Goal: Information Seeking & Learning: Learn about a topic

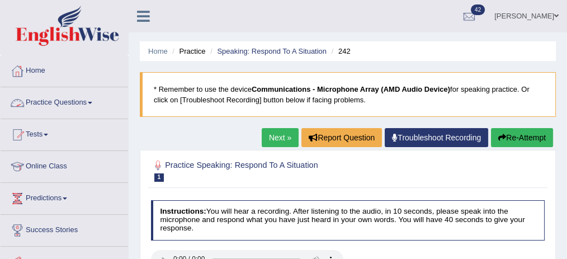
click at [89, 89] on link "Practice Questions" at bounding box center [64, 101] width 127 height 28
click at [87, 95] on link "Practice Questions" at bounding box center [64, 101] width 127 height 28
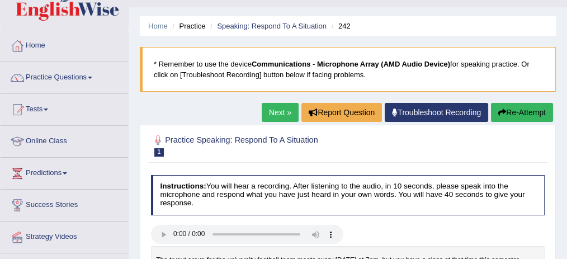
scroll to position [37, 0]
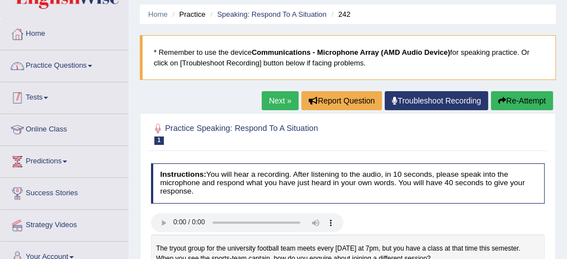
click at [92, 65] on span at bounding box center [90, 66] width 4 height 2
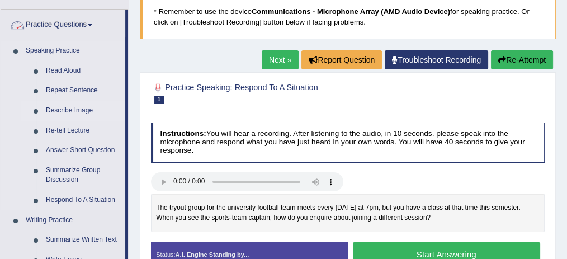
scroll to position [112, 0]
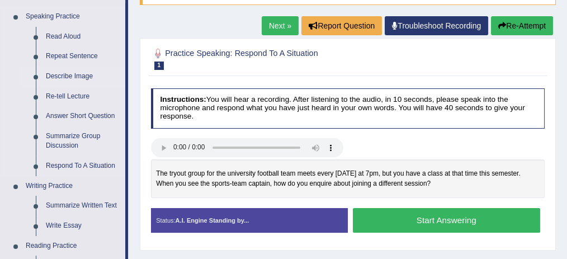
click at [82, 75] on link "Describe Image" at bounding box center [83, 77] width 84 height 20
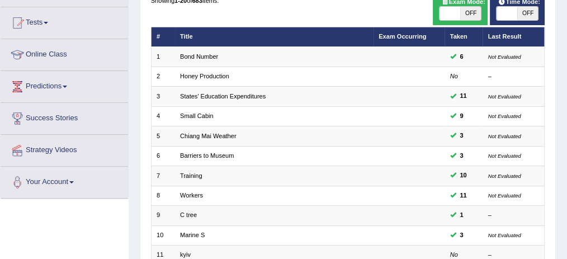
click at [238, 97] on link "States' Education Expenditures" at bounding box center [223, 96] width 86 height 7
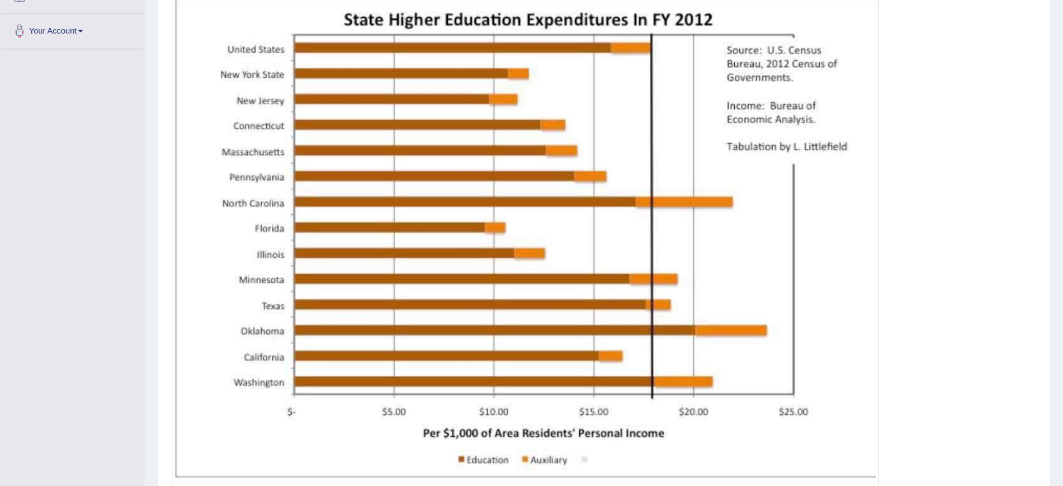
scroll to position [266, 0]
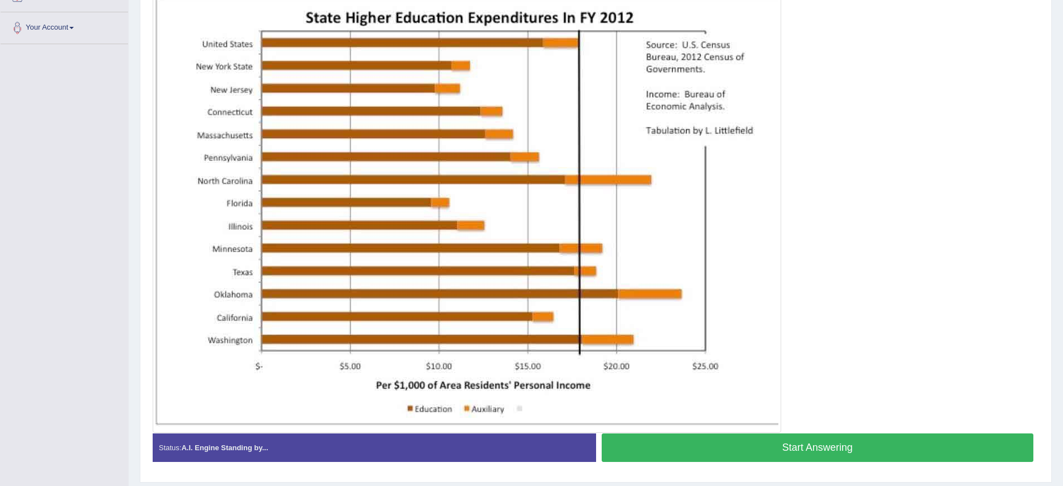
click at [566, 135] on div at bounding box center [596, 208] width 886 height 447
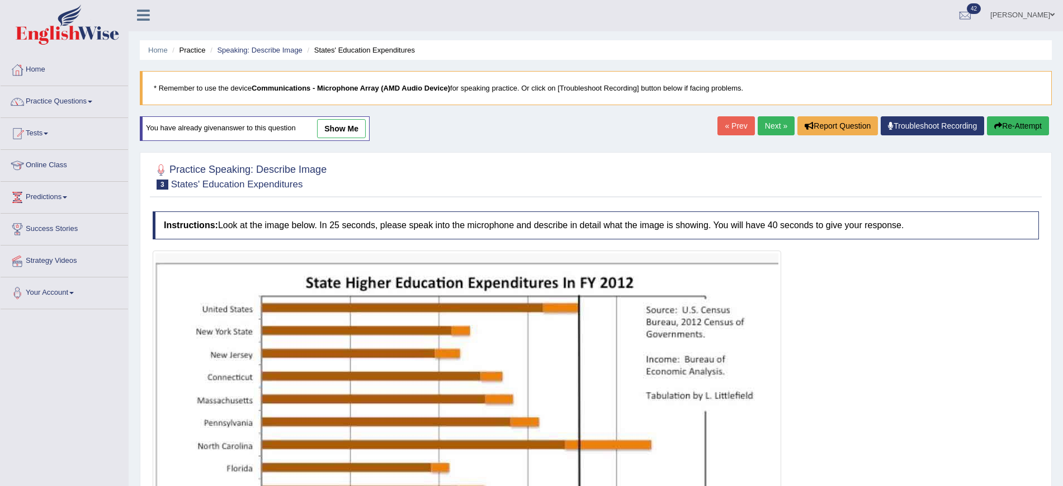
scroll to position [0, 0]
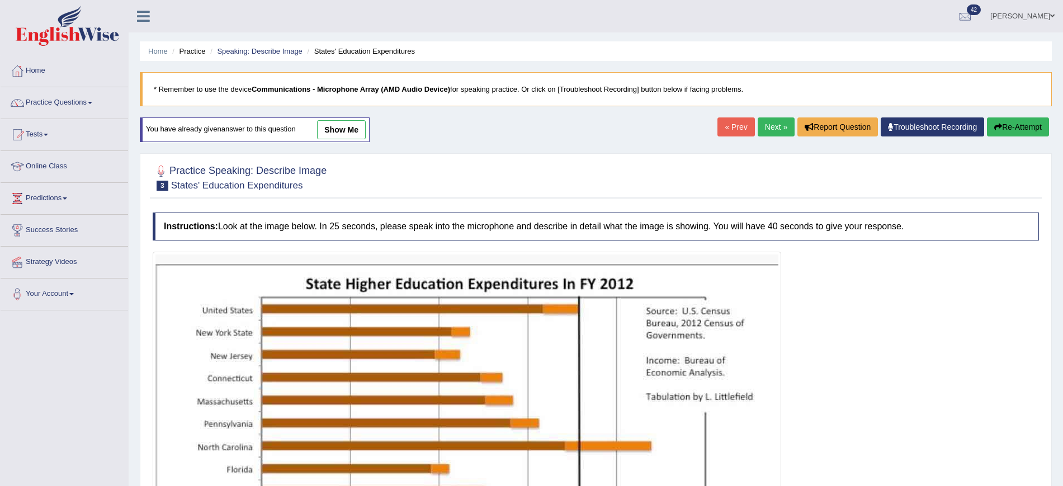
click at [566, 124] on link "Next »" at bounding box center [775, 126] width 37 height 19
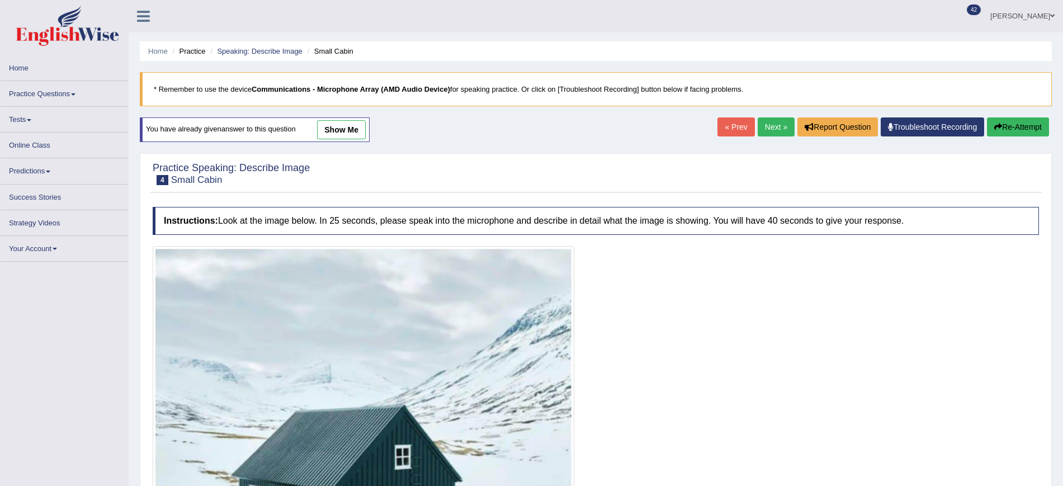
click at [770, 125] on link "Next »" at bounding box center [775, 126] width 37 height 19
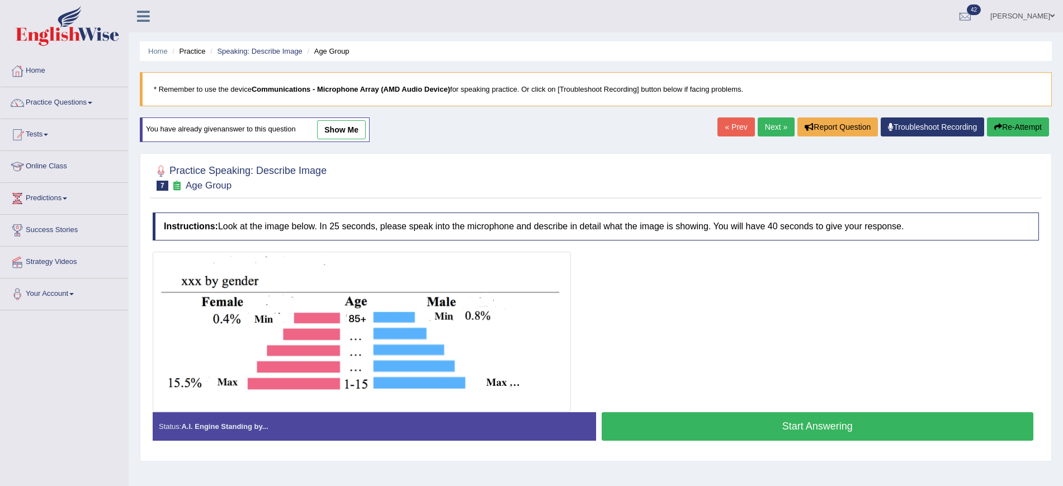
click at [764, 124] on link "Next »" at bounding box center [775, 126] width 37 height 19
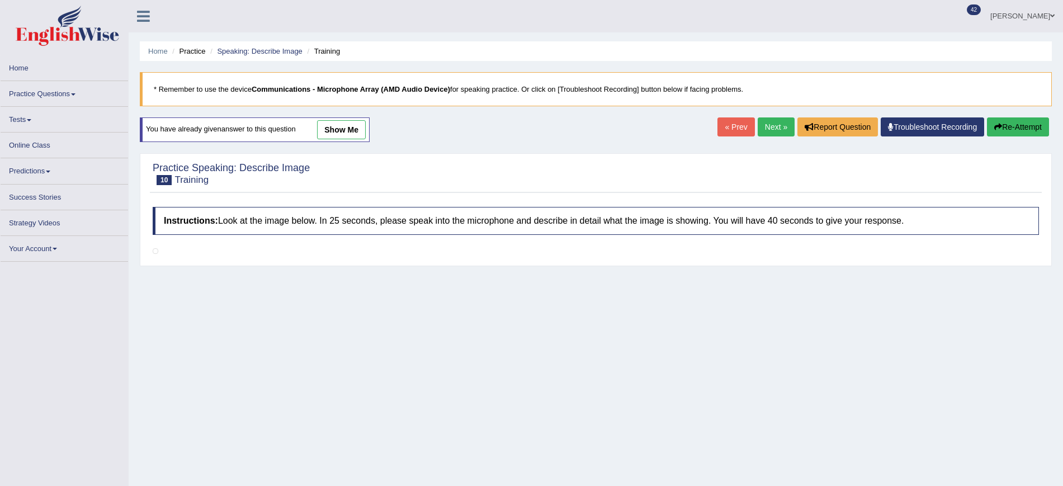
click at [763, 124] on link "Next »" at bounding box center [775, 126] width 37 height 19
click at [737, 122] on link "« Prev" at bounding box center [735, 126] width 37 height 19
click at [772, 130] on link "Next »" at bounding box center [775, 126] width 37 height 19
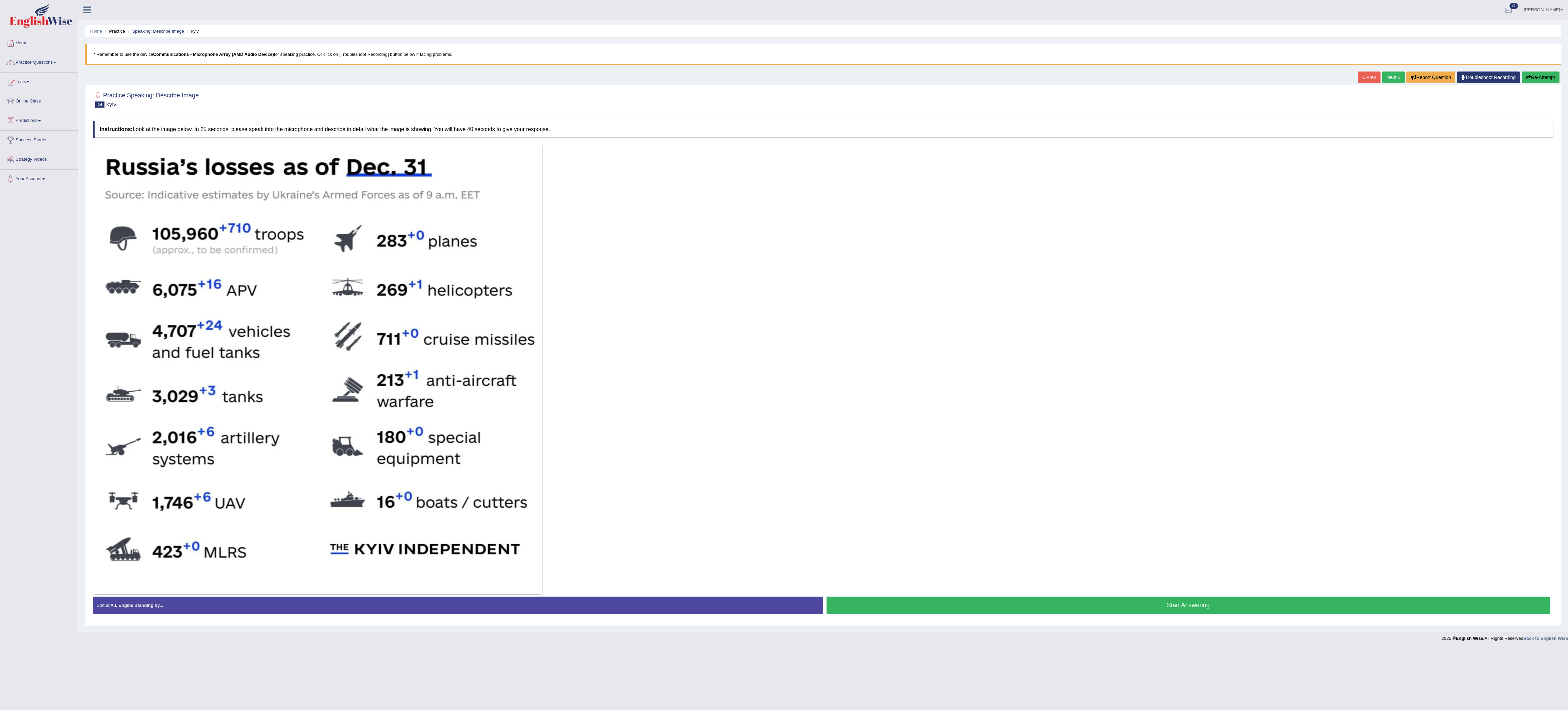
drag, startPoint x: 966, startPoint y: 222, endPoint x: 939, endPoint y: 227, distance: 27.5
click at [646, 222] on div at bounding box center [823, 370] width 1460 height 451
click at [439, 160] on img at bounding box center [317, 370] width 446 height 448
